Goal: Information Seeking & Learning: Learn about a topic

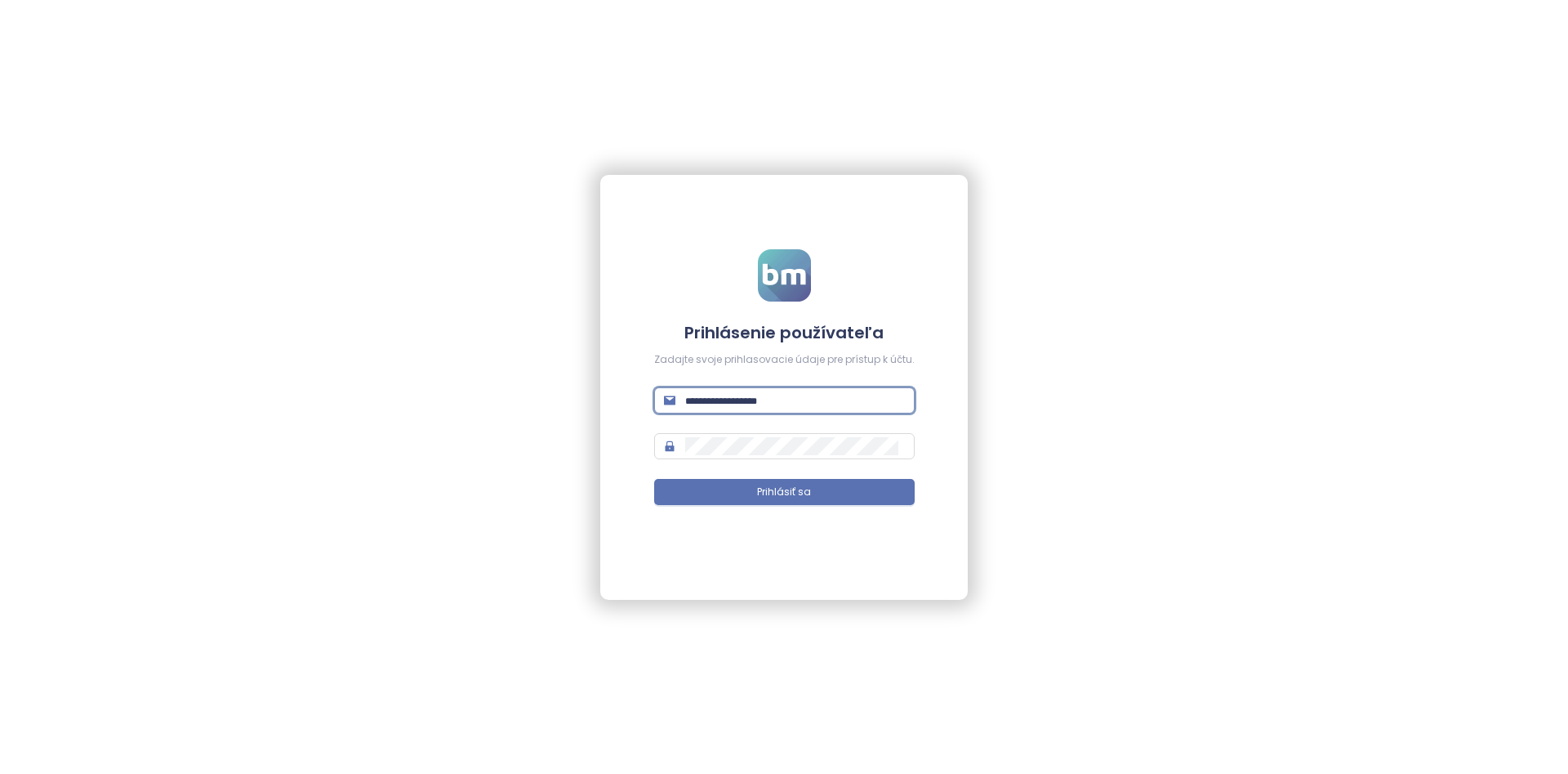
click at [701, 393] on input "text" at bounding box center [794, 400] width 219 height 18
type input "**********"
click at [654, 479] on button "Prihlásiť sa" at bounding box center [784, 492] width 261 height 26
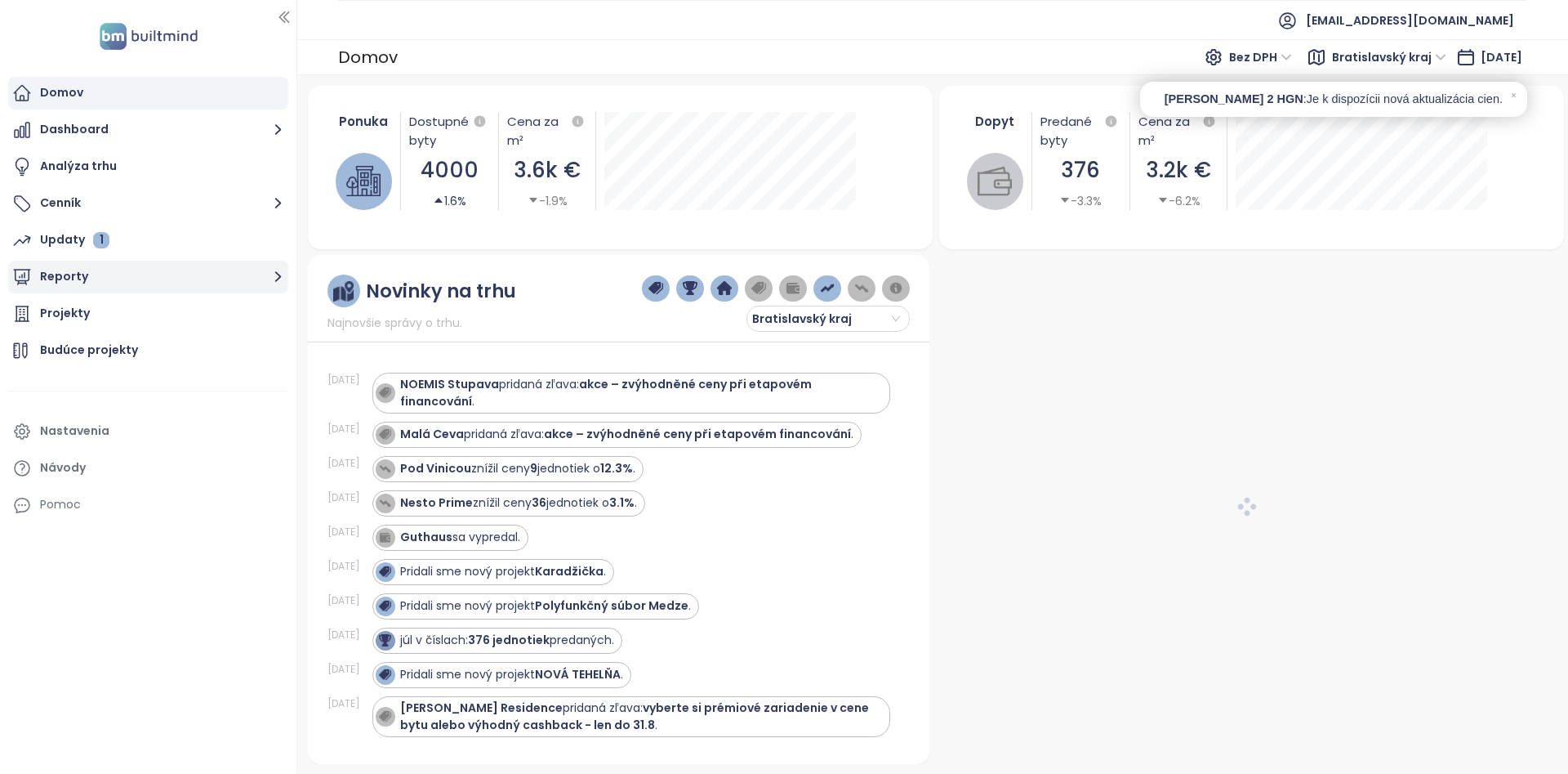
click at [201, 288] on button "Reporty" at bounding box center [148, 277] width 281 height 33
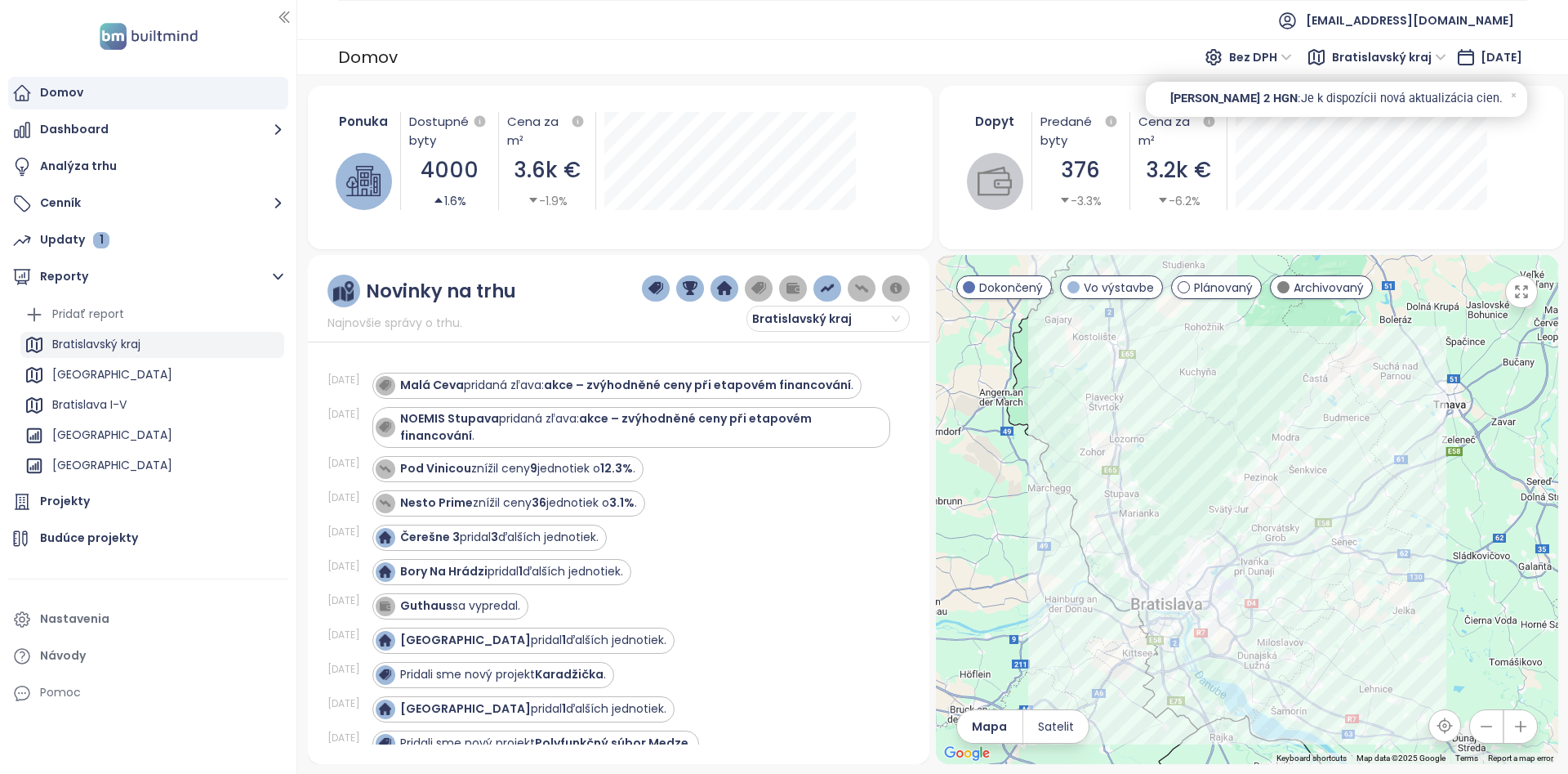
click at [52, 350] on div "Bratislavský kraj" at bounding box center [152, 344] width 264 height 26
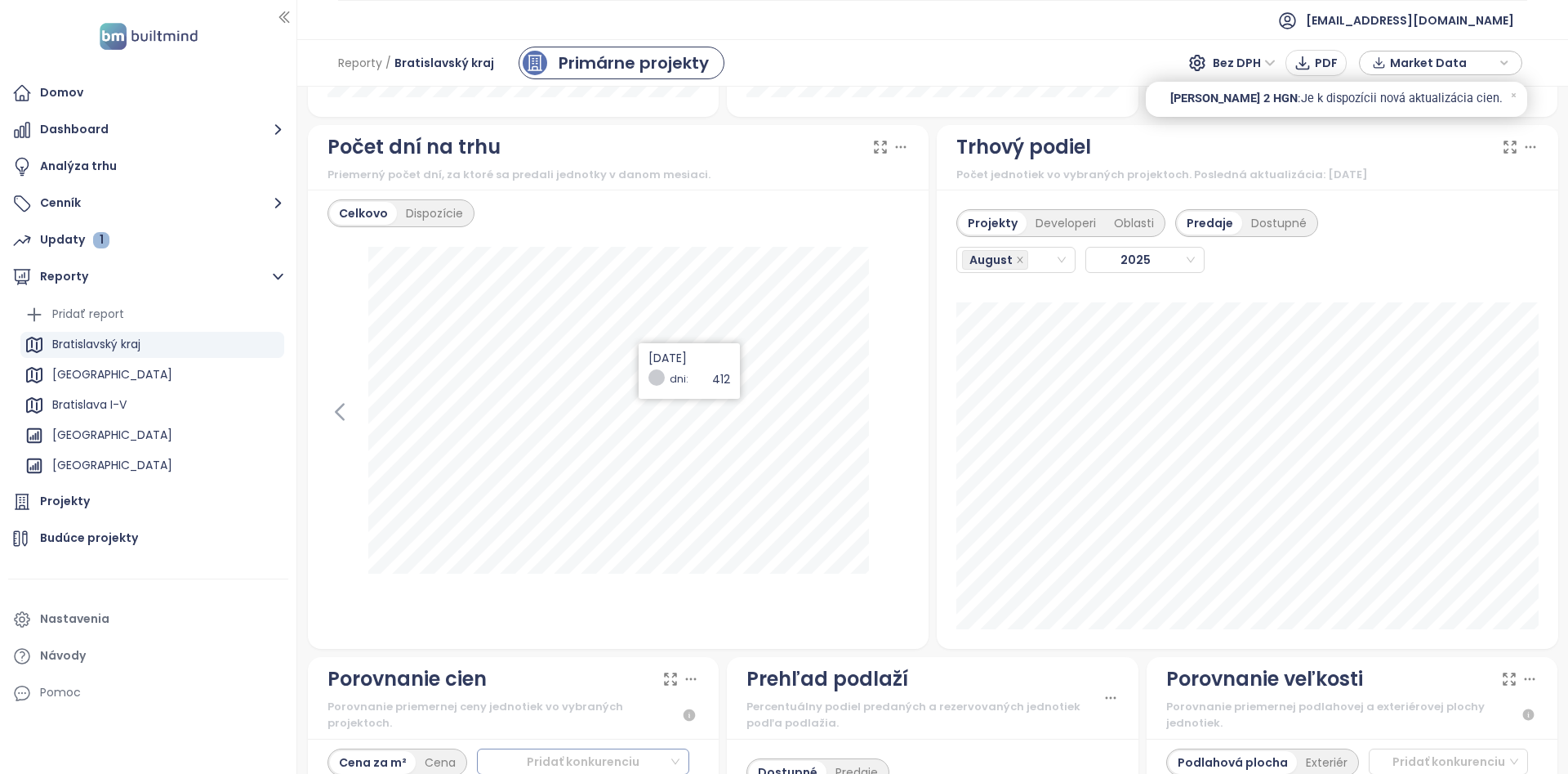
scroll to position [1882, 0]
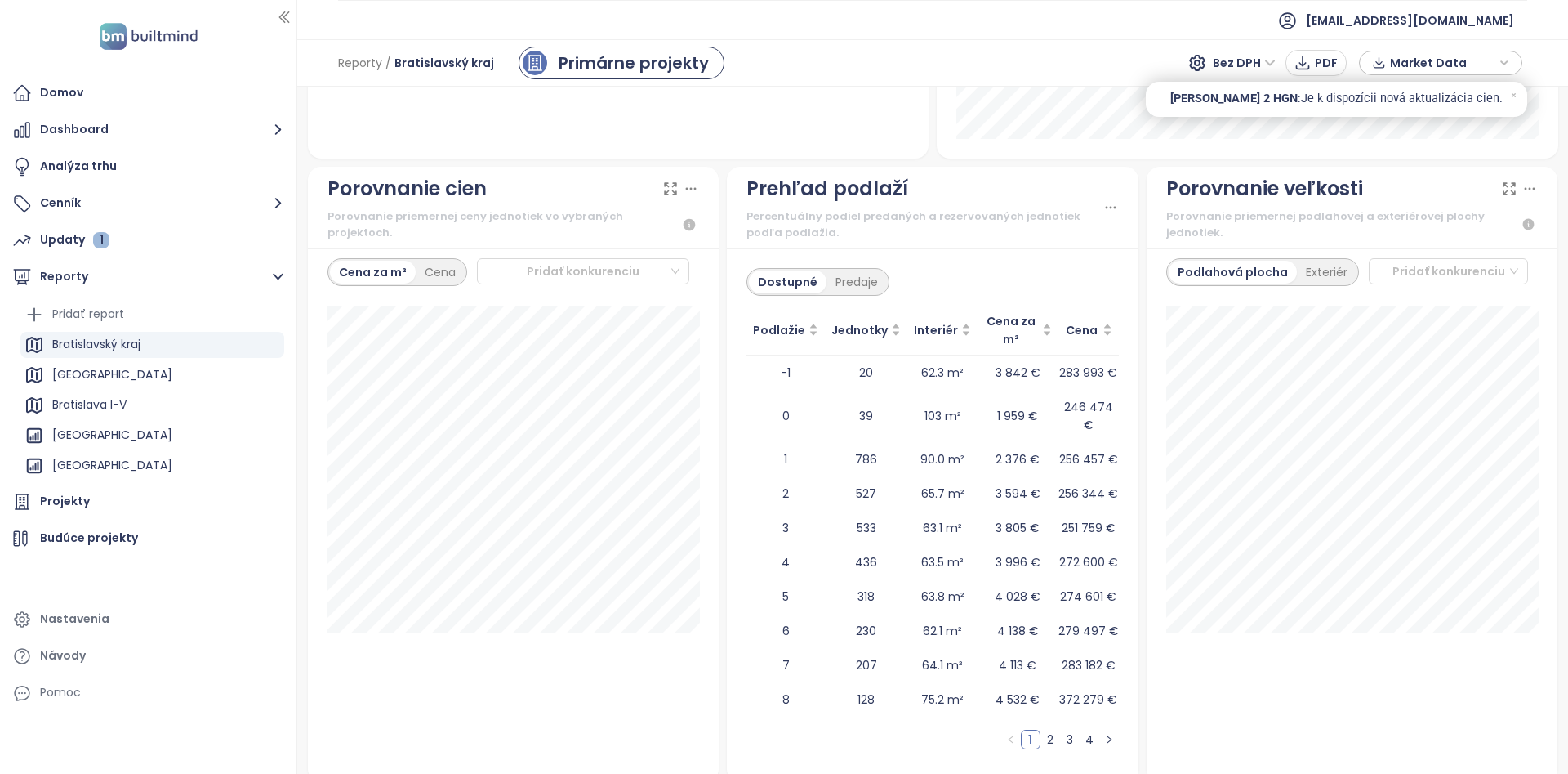
click at [1069, 731] on link "3" at bounding box center [1070, 740] width 18 height 18
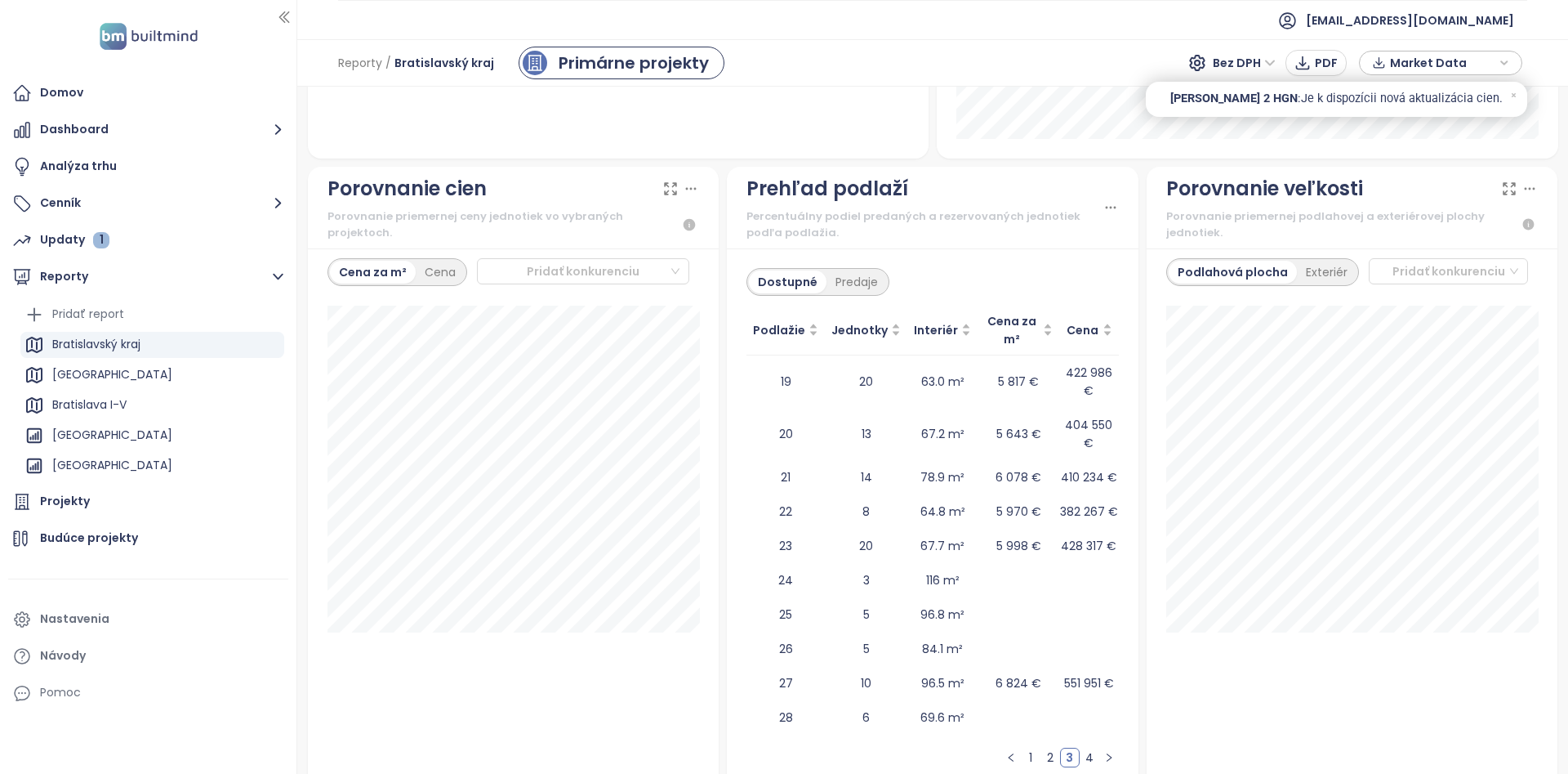
click at [1049, 748] on link "2" at bounding box center [1050, 757] width 18 height 18
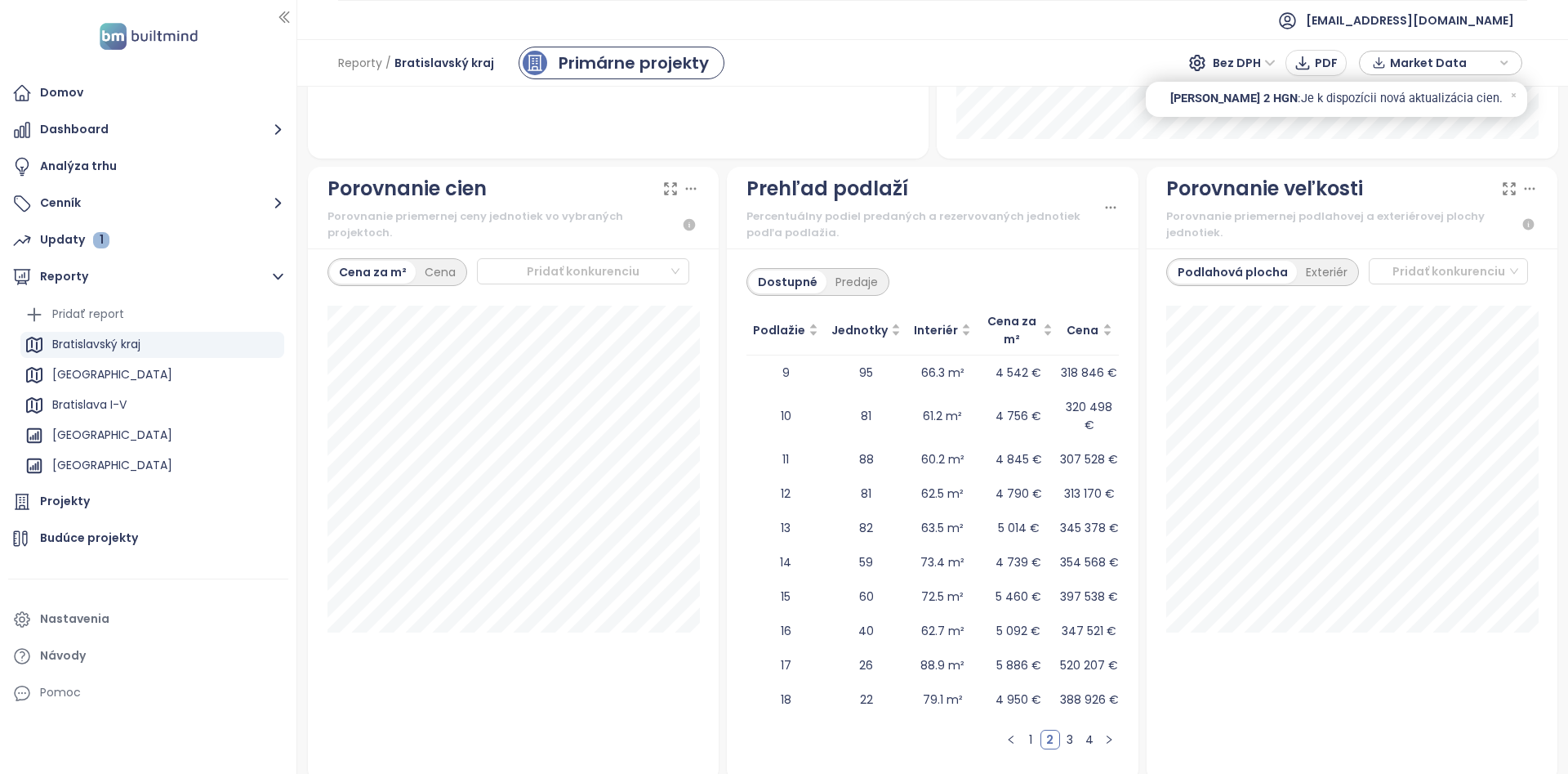
click at [1090, 734] on link "4" at bounding box center [1090, 740] width 18 height 18
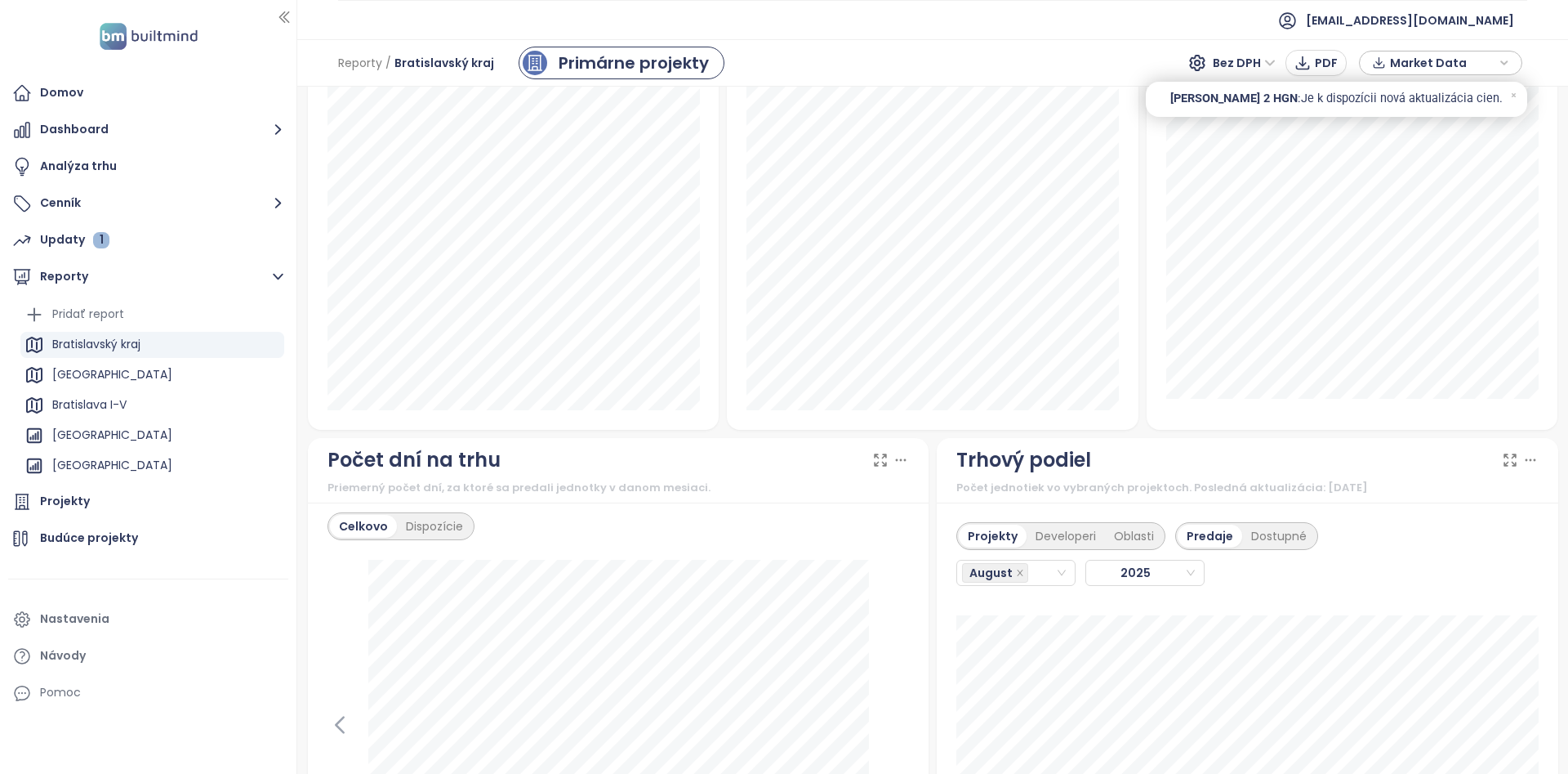
scroll to position [882, 0]
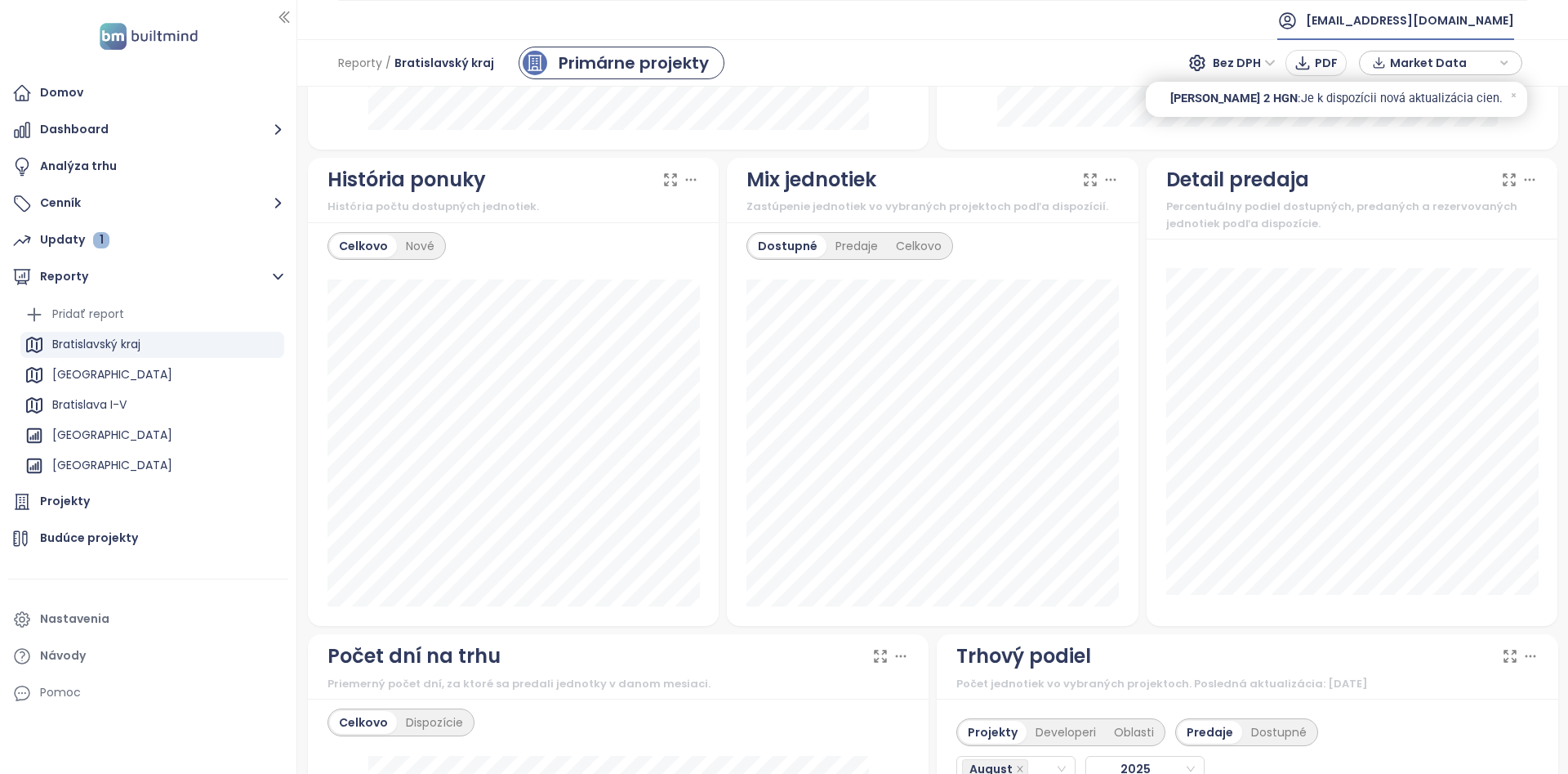
click at [1462, 7] on span "[EMAIL_ADDRESS][DOMAIN_NAME]" at bounding box center [1411, 21] width 208 height 40
click at [1463, 53] on li "Odhlásiť sa" at bounding box center [1494, 66] width 124 height 33
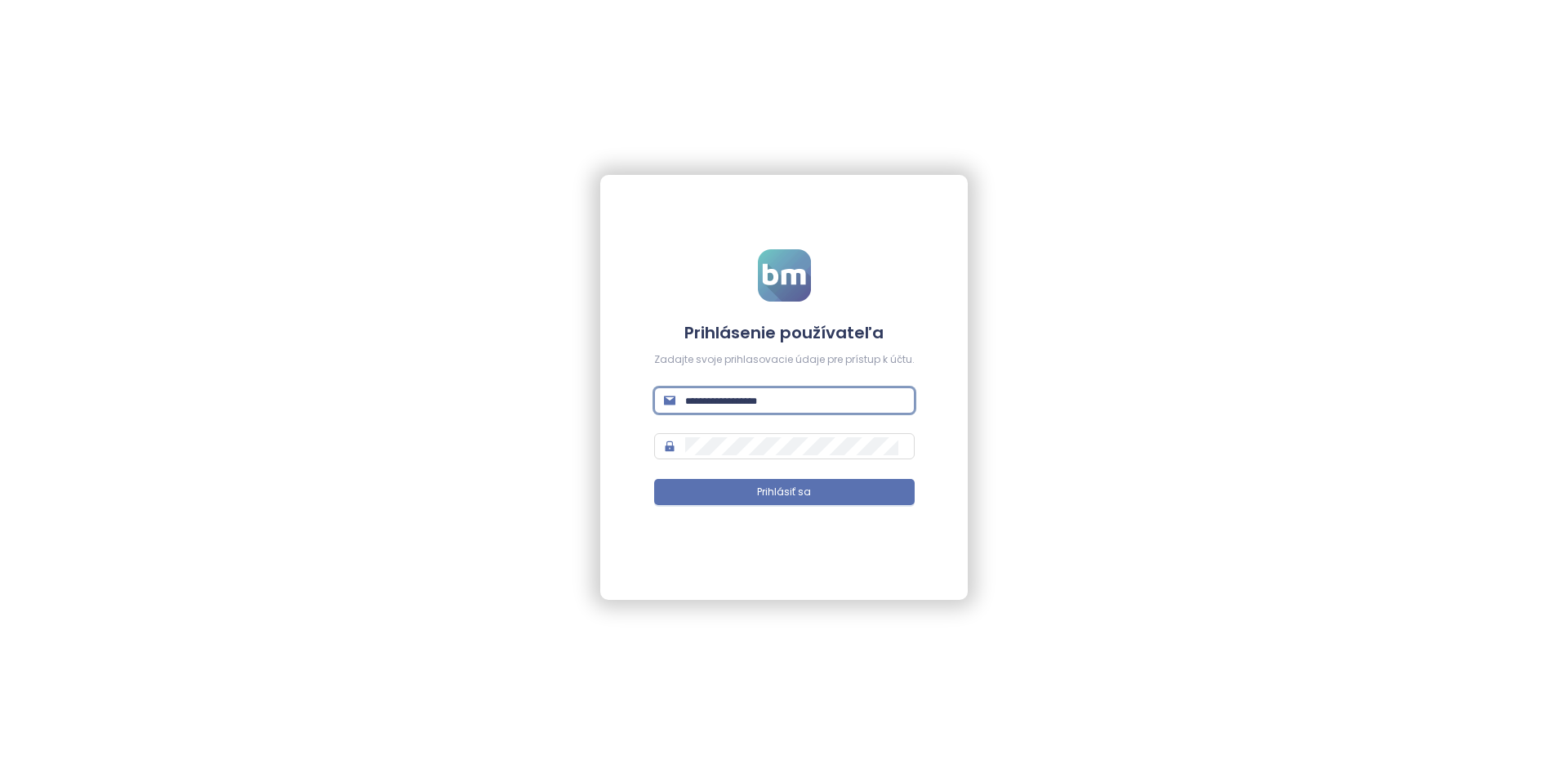
click at [732, 397] on input "text" at bounding box center [794, 400] width 219 height 18
type input "**********"
click at [654, 479] on button "Prihlásiť sa" at bounding box center [784, 492] width 261 height 26
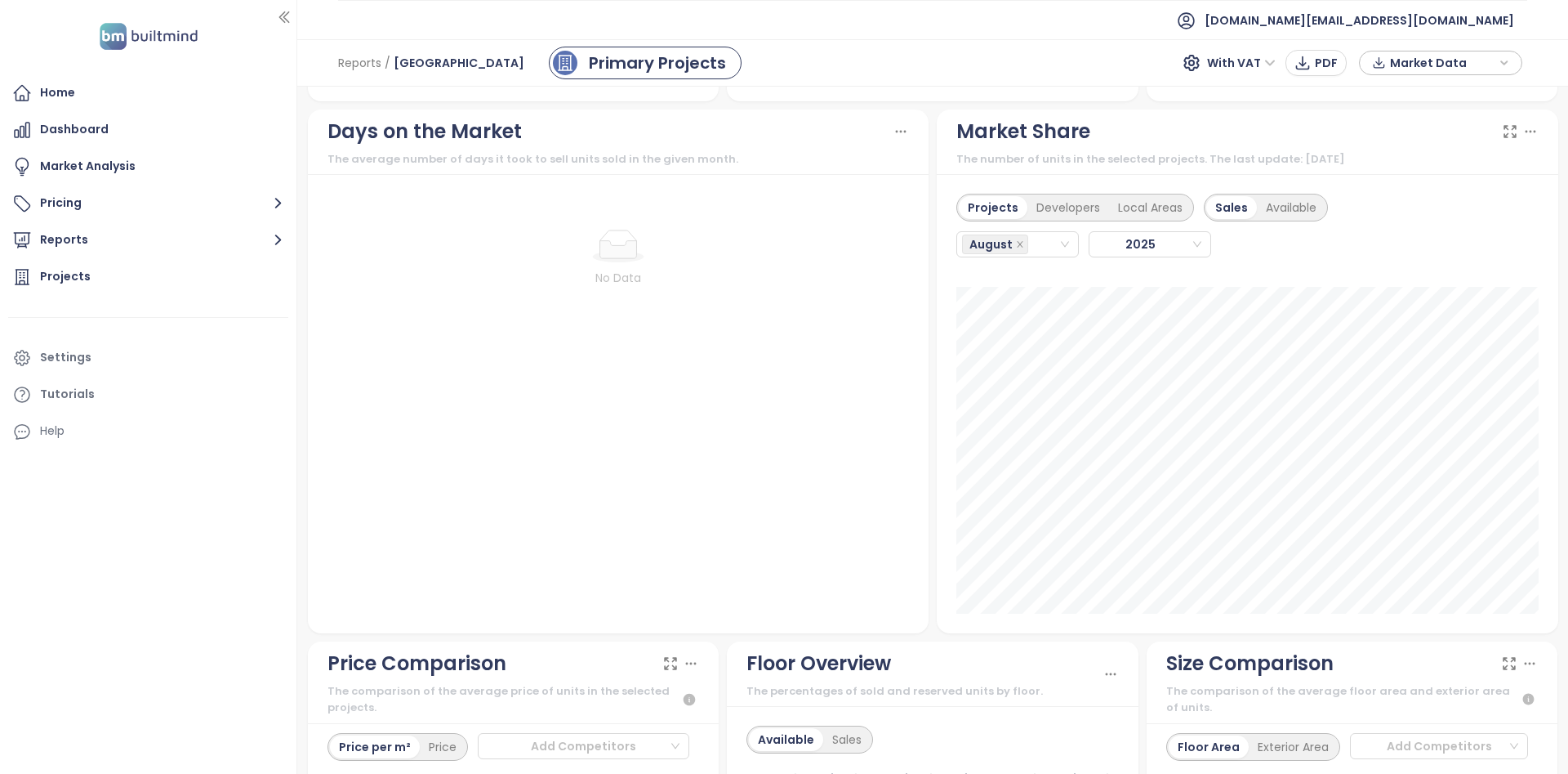
scroll to position [1813, 0]
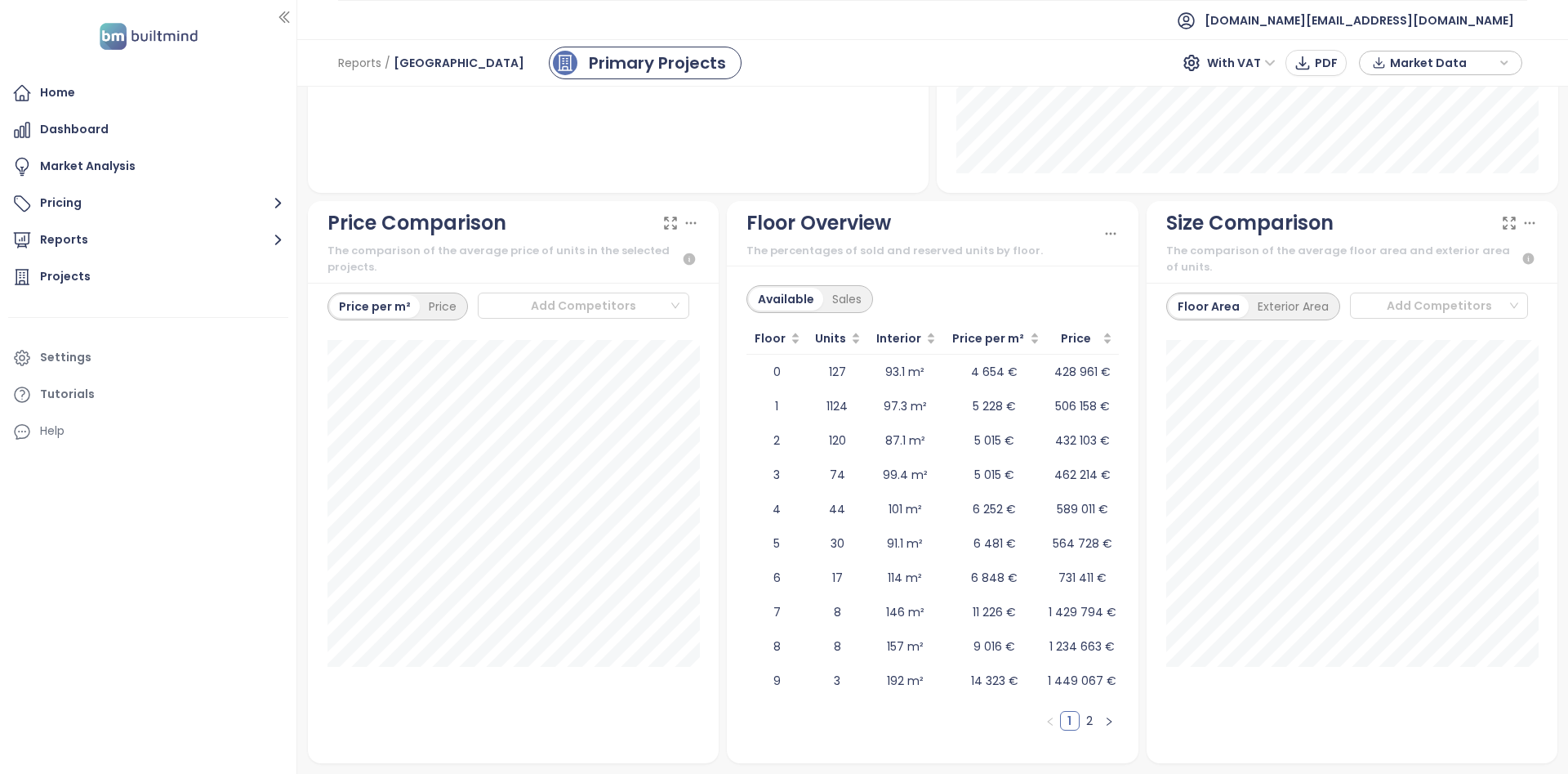
click at [583, 219] on div "Price Comparison" at bounding box center [514, 223] width 373 height 31
click at [93, 271] on div "Projects" at bounding box center [148, 277] width 281 height 33
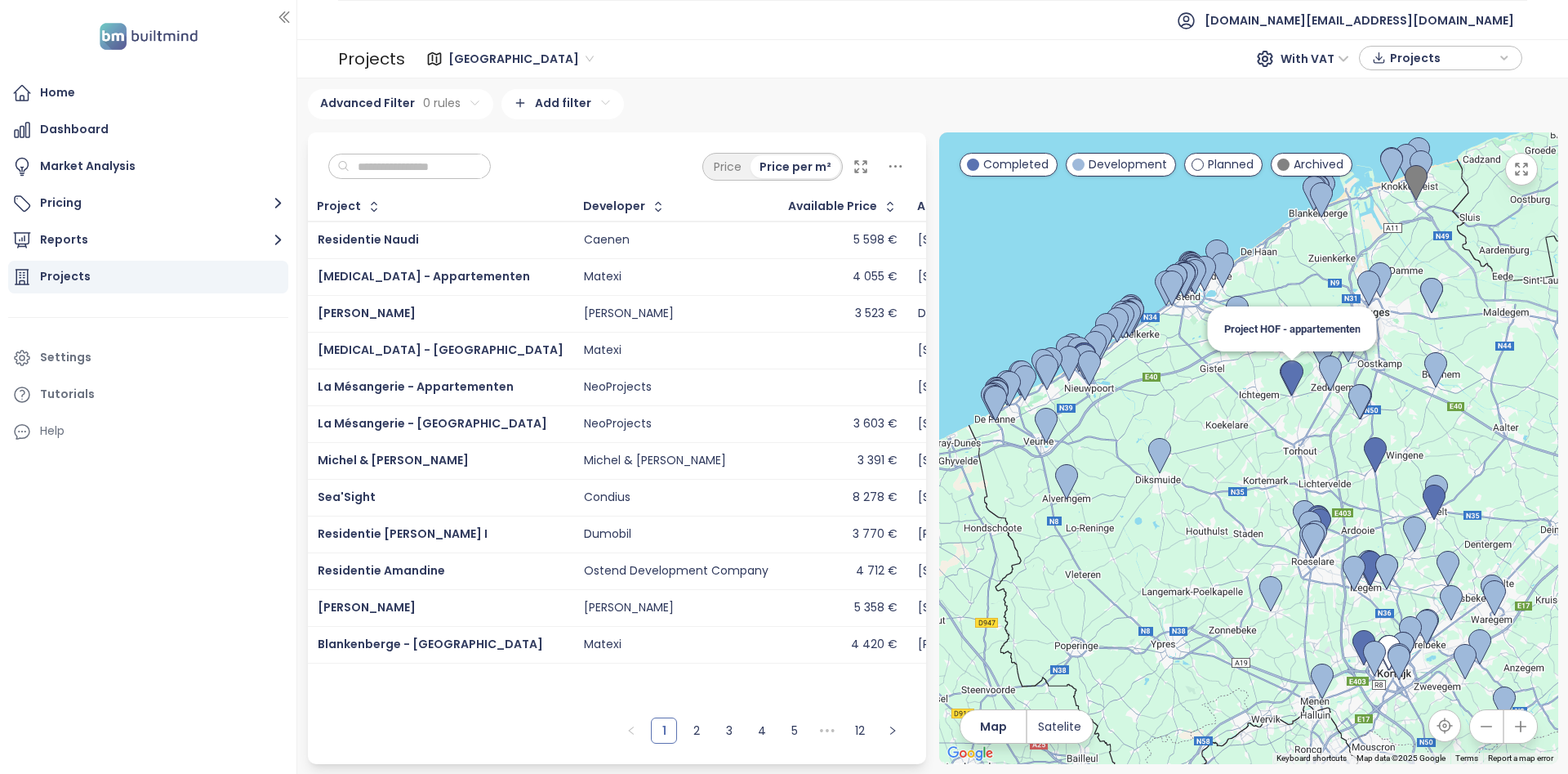
click at [1288, 373] on img at bounding box center [1292, 379] width 23 height 36
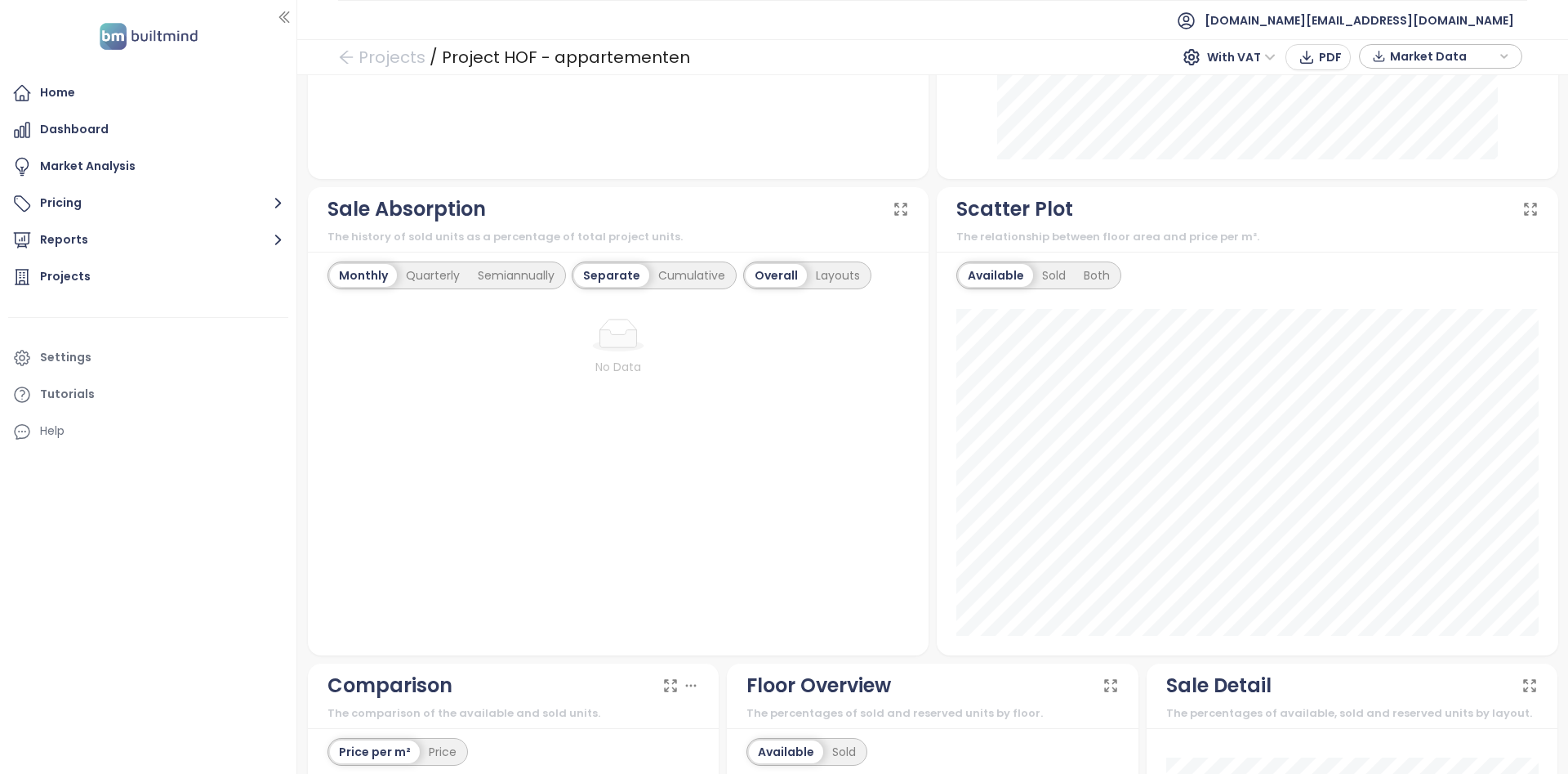
scroll to position [1251, 0]
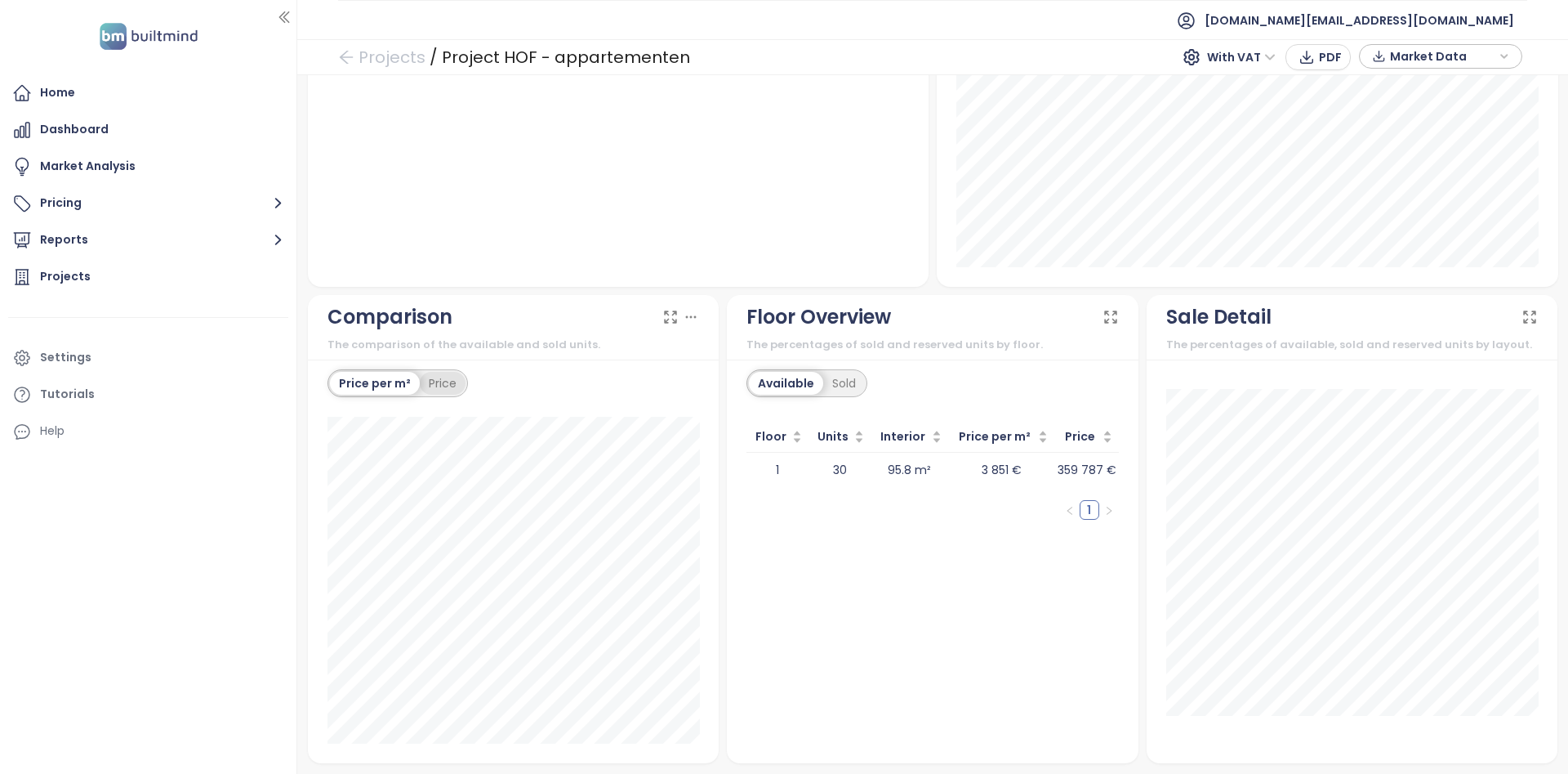
click at [432, 390] on div "Price" at bounding box center [442, 383] width 46 height 23
click at [374, 378] on div "Price per m²" at bounding box center [373, 383] width 88 height 23
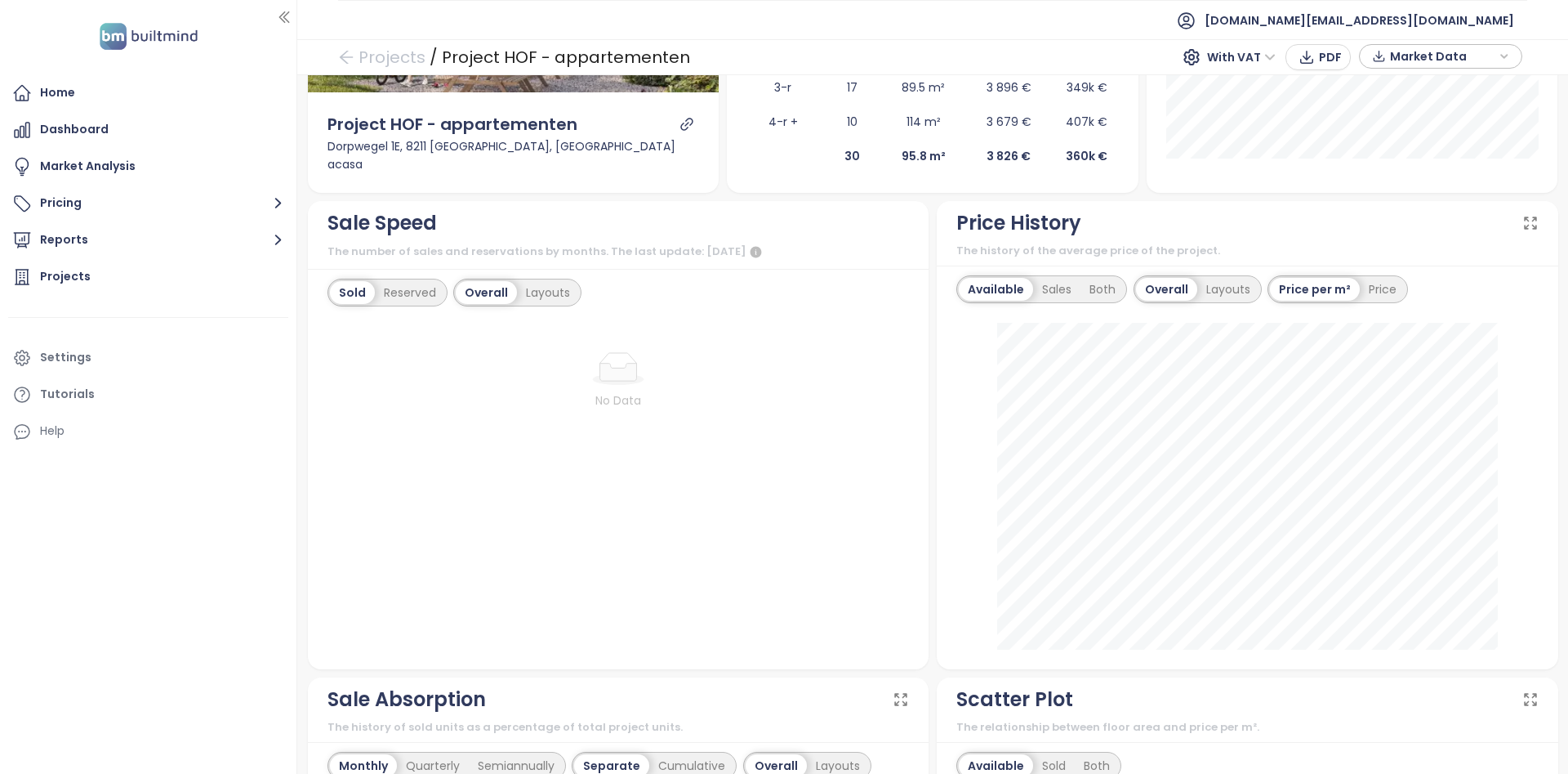
scroll to position [0, 0]
